Goal: Transaction & Acquisition: Purchase product/service

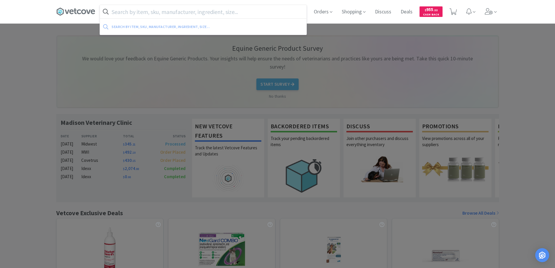
click at [136, 14] on input "text" at bounding box center [203, 11] width 207 height 13
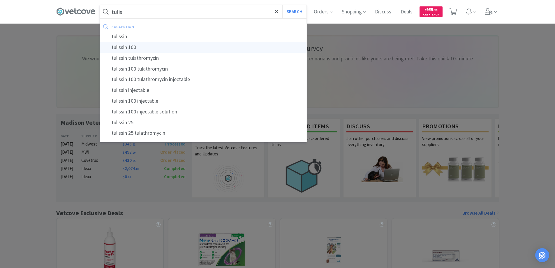
click at [117, 47] on div "tulissin 100" at bounding box center [203, 47] width 207 height 11
type input "tulissin 100"
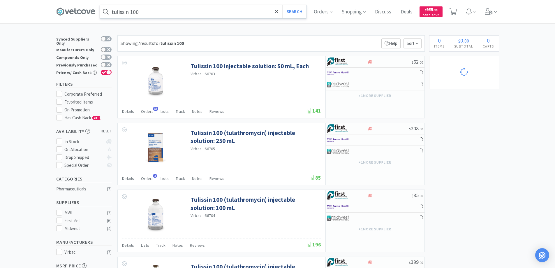
select select "1"
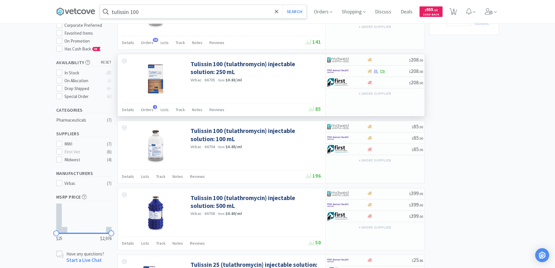
scroll to position [87, 0]
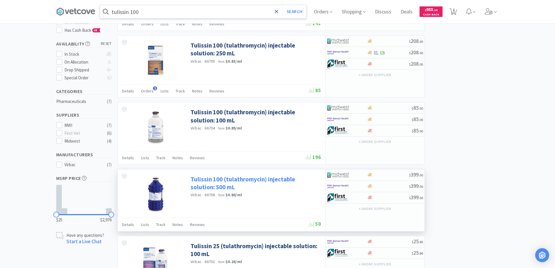
click at [234, 179] on link "Tulissin 100 (tulathromycin) injectable solution: 500 mL" at bounding box center [255, 183] width 129 height 16
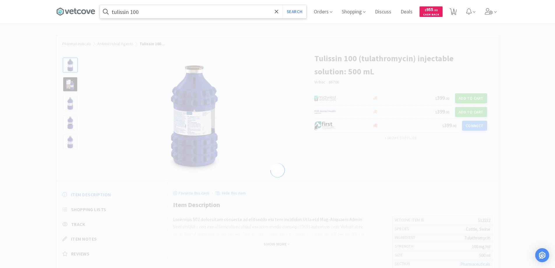
select select "512232"
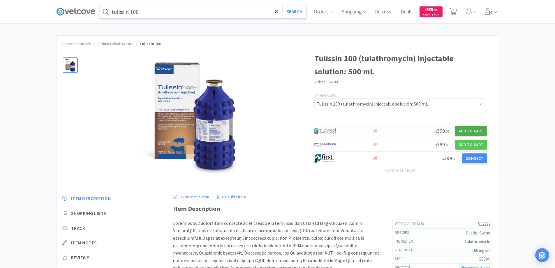
click at [467, 131] on button "Add to Cart" at bounding box center [471, 131] width 32 height 10
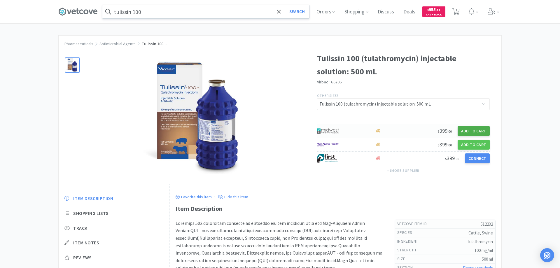
select select "1"
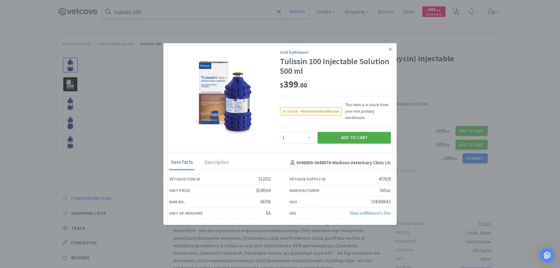
click at [348, 137] on button "Add to Cart" at bounding box center [354, 138] width 73 height 12
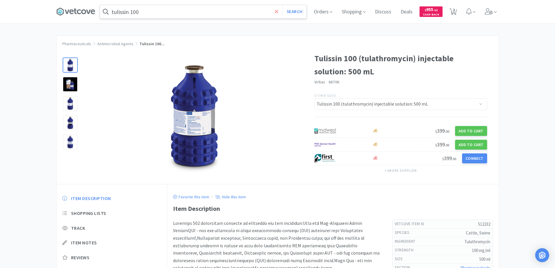
click at [278, 12] on icon at bounding box center [276, 11] width 3 height 3
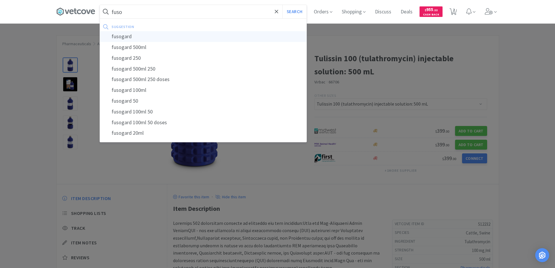
click at [127, 37] on div "fusogard" at bounding box center [203, 36] width 207 height 11
type input "fusogard"
select select "1"
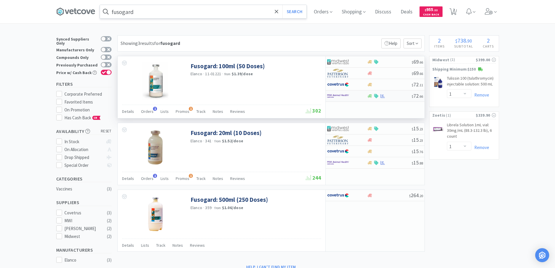
click at [357, 97] on div at bounding box center [343, 96] width 32 height 10
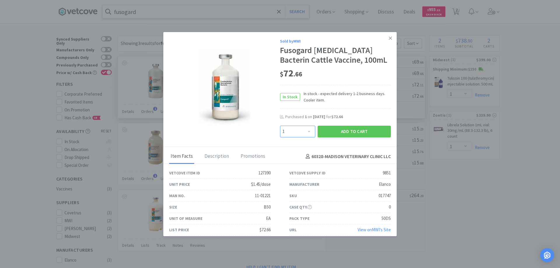
click at [306, 137] on select "Enter Quantity 1 2 3 4 5 6 7 8 9 10 11 12 13 14 15 16 17 18 19 20 Enter Quantity" at bounding box center [297, 132] width 35 height 12
select select "2"
click at [280, 135] on select "Enter Quantity 1 2 3 4 5 6 7 8 9 10 11 12 13 14 15 16 17 18 19 20 Enter Quantity" at bounding box center [297, 132] width 35 height 12
click at [339, 137] on button "Add to Cart" at bounding box center [354, 132] width 73 height 12
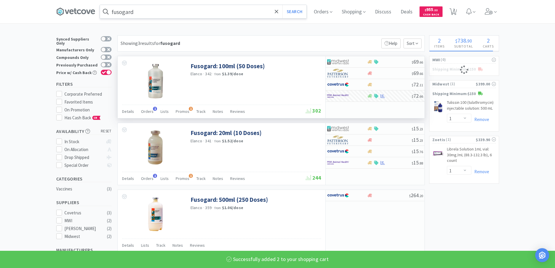
select select "2"
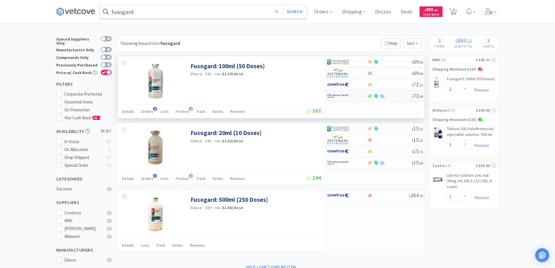
click at [278, 12] on icon at bounding box center [276, 11] width 3 height 3
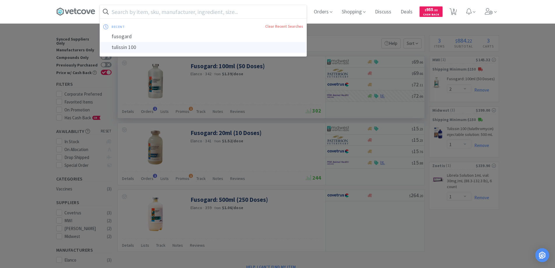
click at [122, 47] on div "tulissin 100" at bounding box center [203, 47] width 207 height 11
type input "tulissin 100"
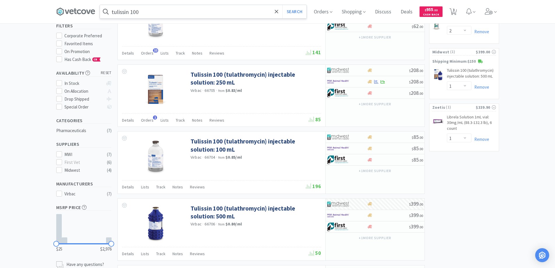
scroll to position [29, 0]
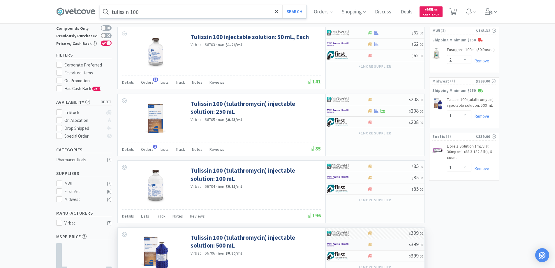
click at [354, 244] on div at bounding box center [343, 245] width 32 height 10
select select "1"
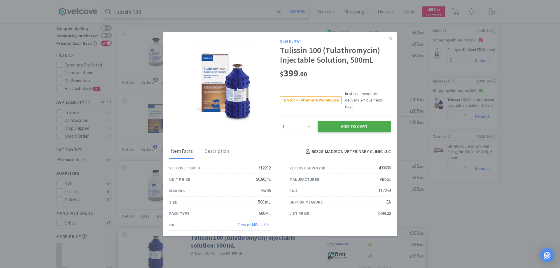
click at [341, 122] on button "Add to Cart" at bounding box center [354, 127] width 73 height 12
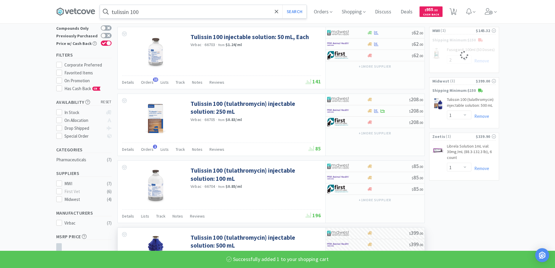
select select "1"
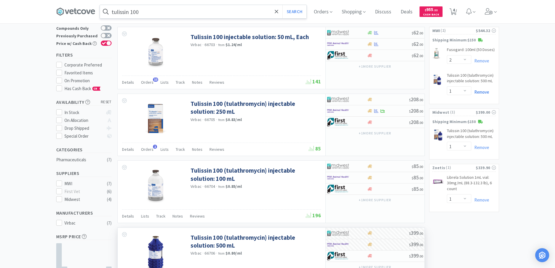
click at [479, 91] on link "Remove" at bounding box center [481, 92] width 18 height 6
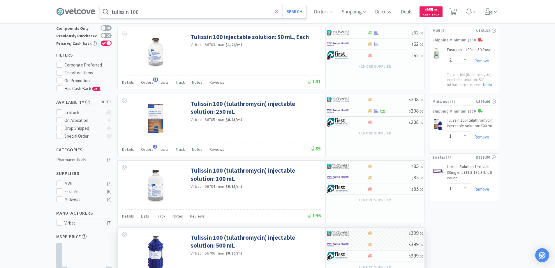
click at [278, 10] on icon at bounding box center [277, 12] width 4 height 6
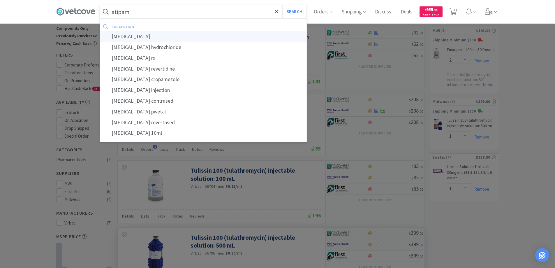
click at [128, 38] on div "atipamezole" at bounding box center [203, 36] width 207 height 11
type input "atipamezole"
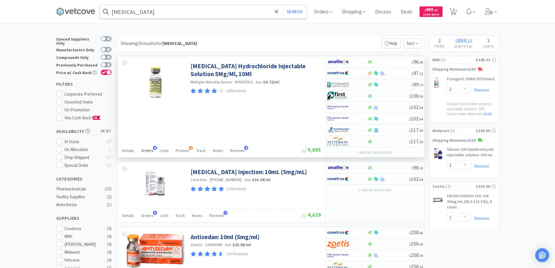
click at [153, 147] on span "8" at bounding box center [155, 148] width 4 height 4
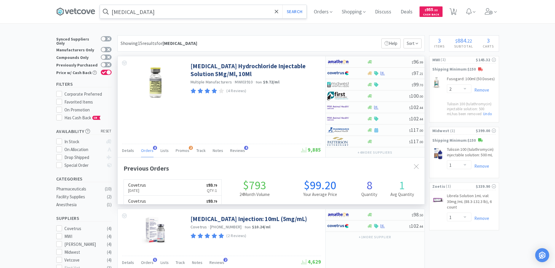
scroll to position [156, 307]
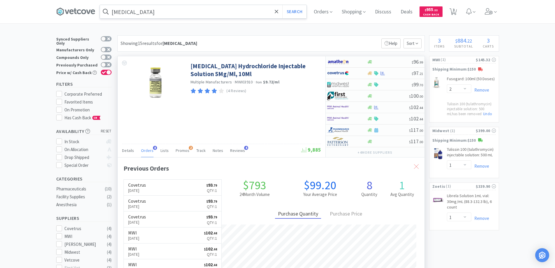
click at [414, 166] on icon at bounding box center [416, 166] width 5 height 5
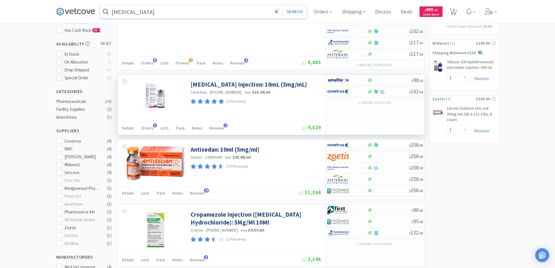
scroll to position [0, 0]
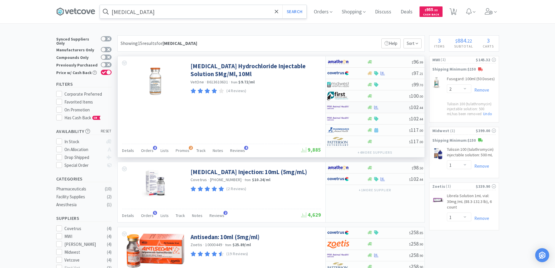
click at [360, 107] on div at bounding box center [347, 107] width 40 height 10
select select "1"
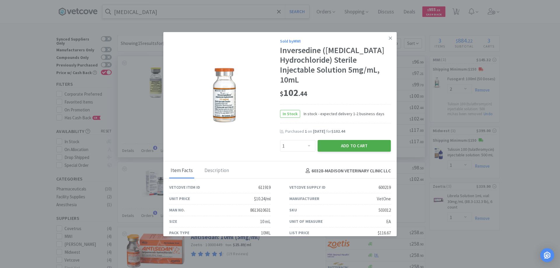
click at [340, 144] on button "Add to Cart" at bounding box center [354, 146] width 73 height 12
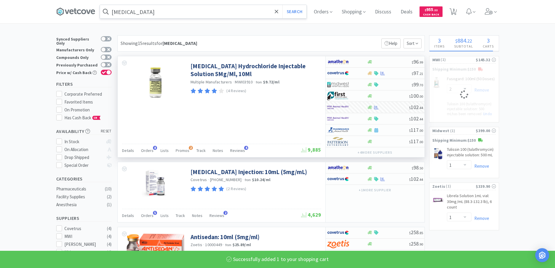
select select "1"
select select "2"
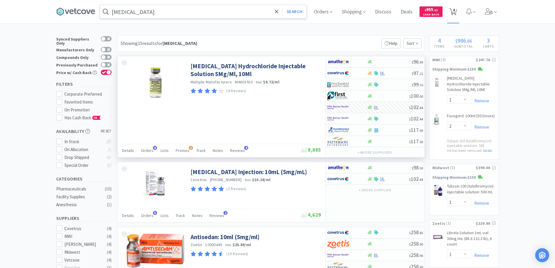
click at [455, 10] on span "4" at bounding box center [454, 9] width 2 height 23
select select "1"
select select "2"
select select "1"
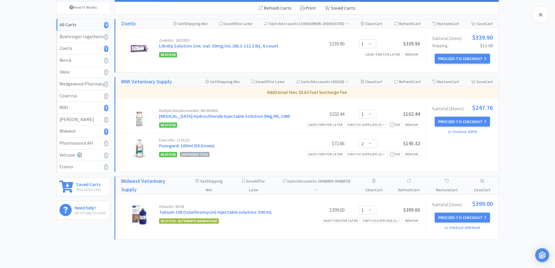
scroll to position [87, 0]
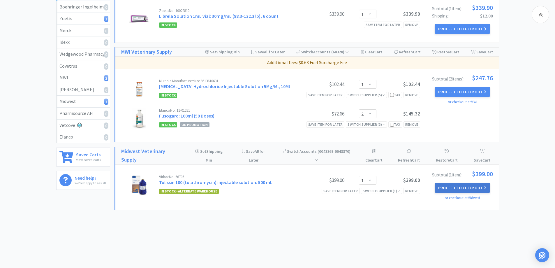
click at [445, 187] on button "Proceed to Checkout" at bounding box center [462, 188] width 55 height 10
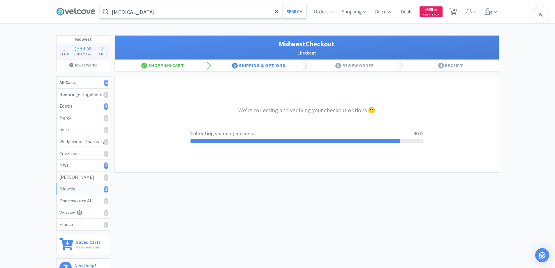
select select "3"
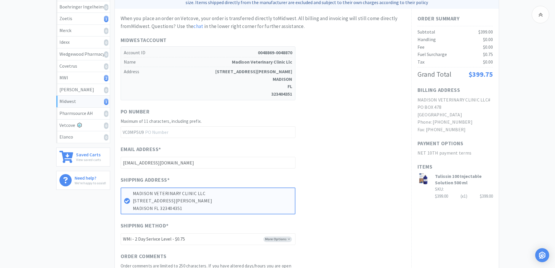
scroll to position [211, 0]
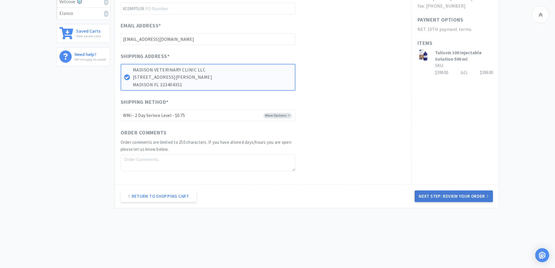
click at [431, 195] on button "Next Step: Review Your Order" at bounding box center [454, 196] width 78 height 12
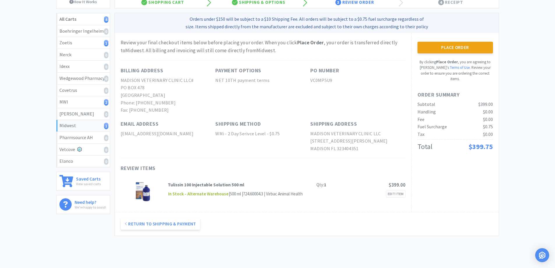
scroll to position [0, 0]
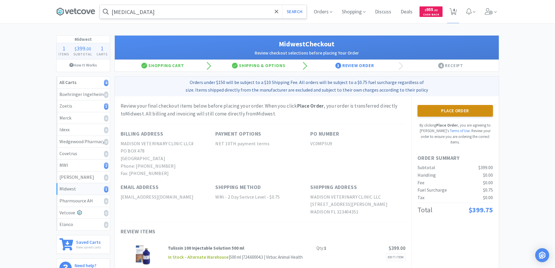
click at [444, 109] on button "Place Order" at bounding box center [456, 111] width 76 height 12
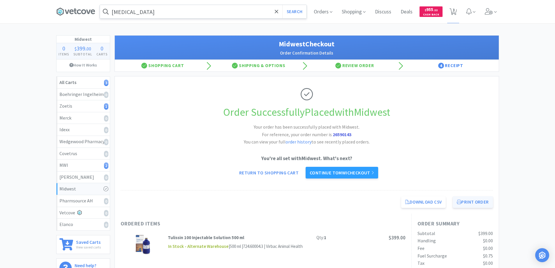
click at [467, 201] on button "Print Order" at bounding box center [473, 202] width 40 height 12
click at [315, 172] on link "Continue to MWI checkout" at bounding box center [342, 173] width 73 height 12
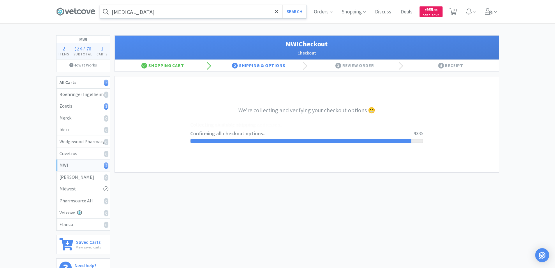
select select "STD_"
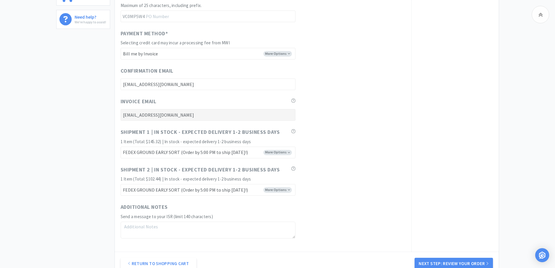
scroll to position [316, 0]
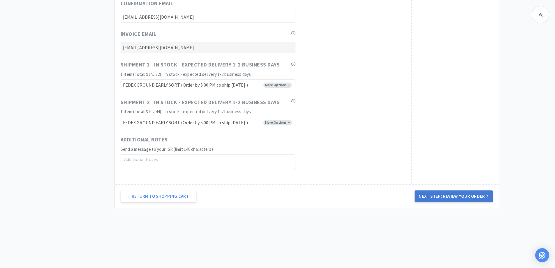
click at [449, 195] on button "Next Step: Review Your Order" at bounding box center [454, 196] width 78 height 12
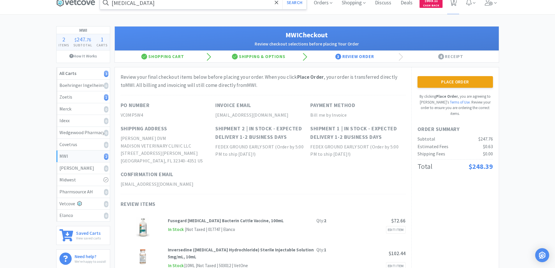
scroll to position [0, 0]
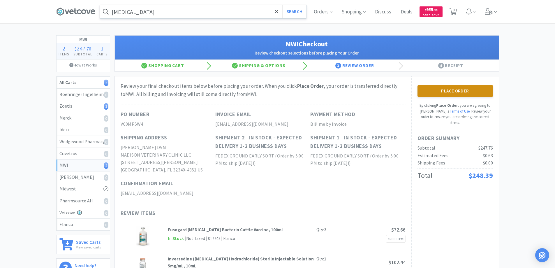
click at [450, 90] on button "Place Order" at bounding box center [456, 91] width 76 height 12
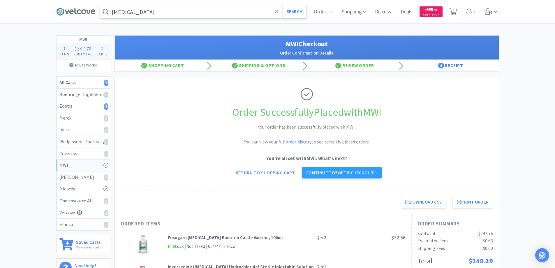
click at [278, 12] on icon at bounding box center [277, 12] width 4 height 6
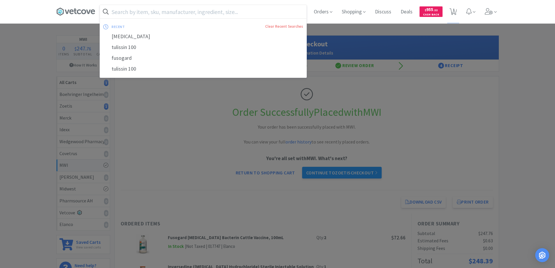
click at [36, 96] on div at bounding box center [277, 134] width 555 height 268
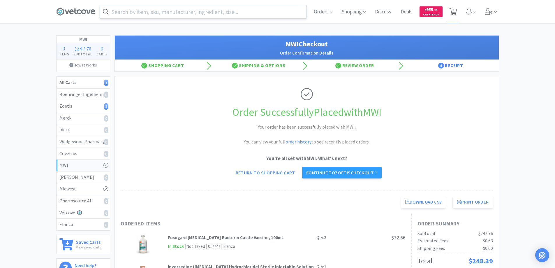
click at [454, 10] on span "1" at bounding box center [454, 9] width 2 height 23
select select "1"
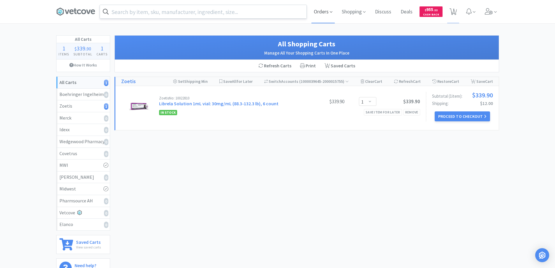
click at [324, 14] on span "Orders" at bounding box center [323, 11] width 23 height 23
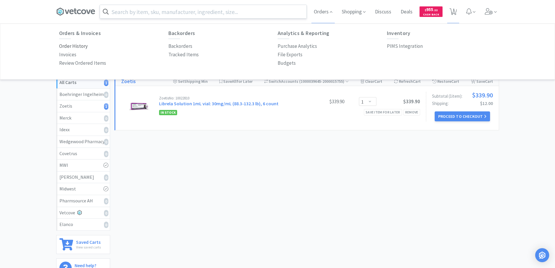
click at [77, 46] on p "Order History" at bounding box center [73, 46] width 29 height 8
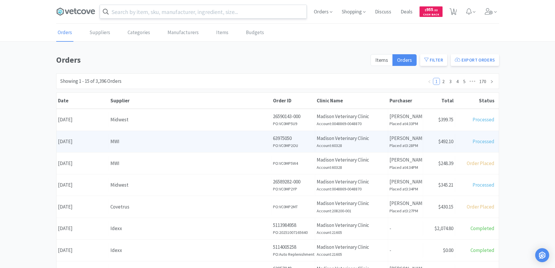
click at [156, 145] on div "MWI" at bounding box center [189, 142] width 159 height 8
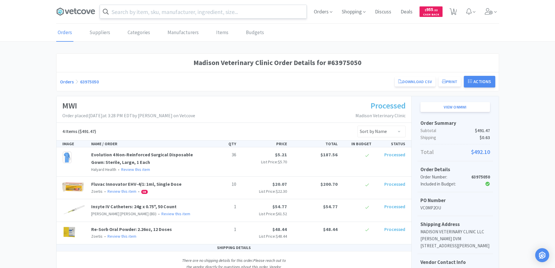
click at [69, 82] on link "Orders" at bounding box center [67, 82] width 14 height 6
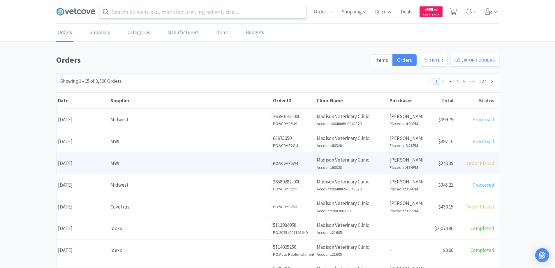
click at [145, 164] on div "MWI" at bounding box center [189, 163] width 159 height 8
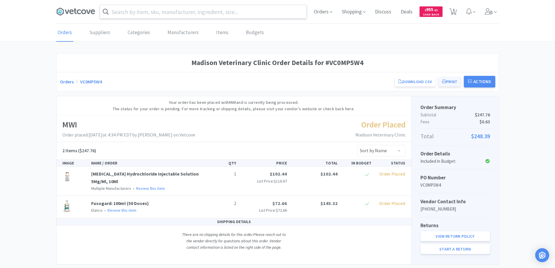
click at [450, 80] on button "Print" at bounding box center [450, 82] width 22 height 10
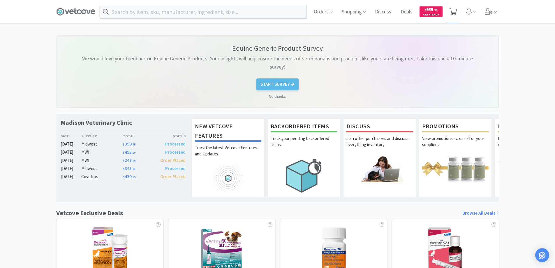
click at [452, 10] on icon at bounding box center [453, 11] width 7 height 6
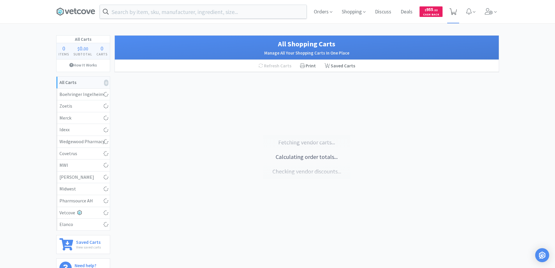
select select "1"
